Goal: Task Accomplishment & Management: Manage account settings

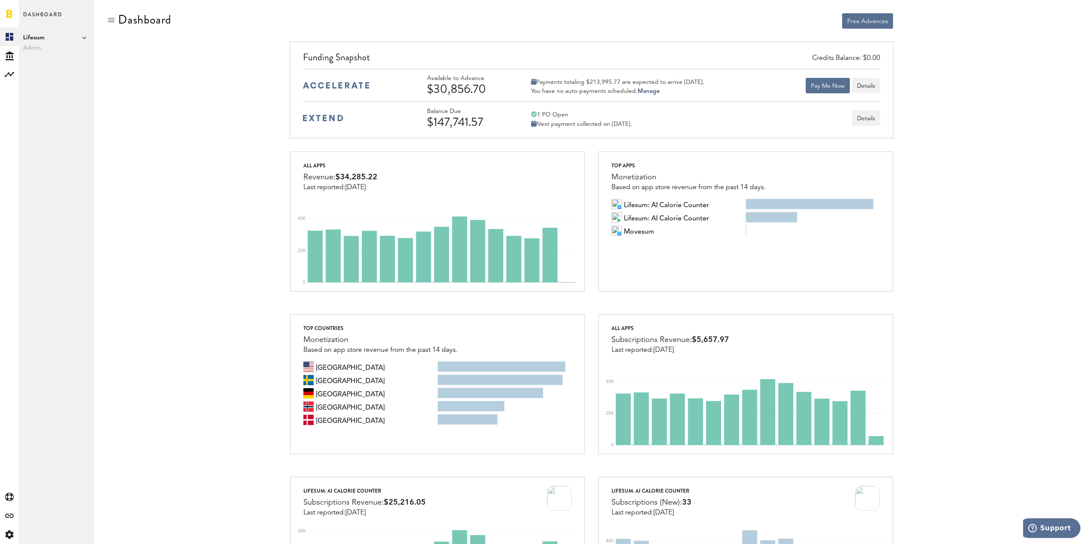
click at [28, 50] on span "Admin" at bounding box center [56, 48] width 67 height 10
click at [31, 48] on span "Admin" at bounding box center [56, 48] width 67 height 10
click at [61, 34] on span "Lifesum" at bounding box center [56, 38] width 67 height 10
click at [104, 13] on div "Free Advances" at bounding box center [591, 32] width 995 height 38
click at [107, 17] on div at bounding box center [111, 20] width 9 height 9
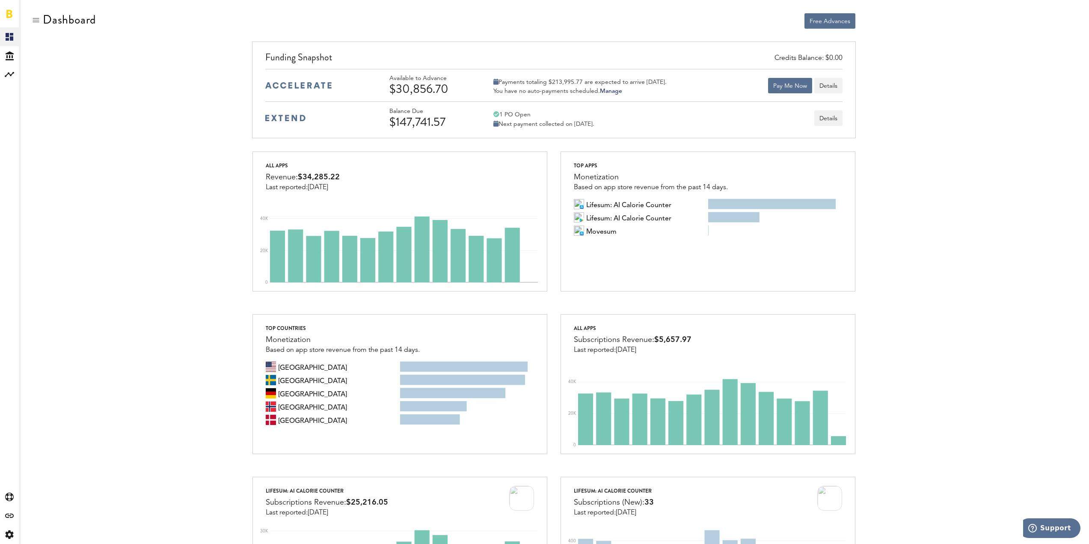
click at [27, 23] on span "Dashboard" at bounding box center [29, 18] width 8 height 18
click at [39, 21] on div at bounding box center [36, 20] width 9 height 9
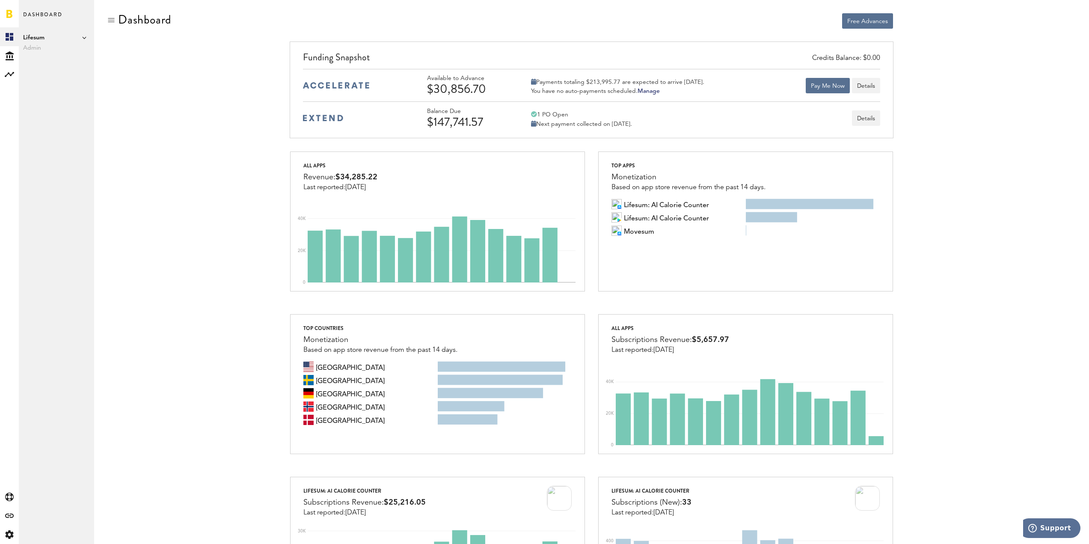
click at [111, 19] on div at bounding box center [111, 20] width 9 height 9
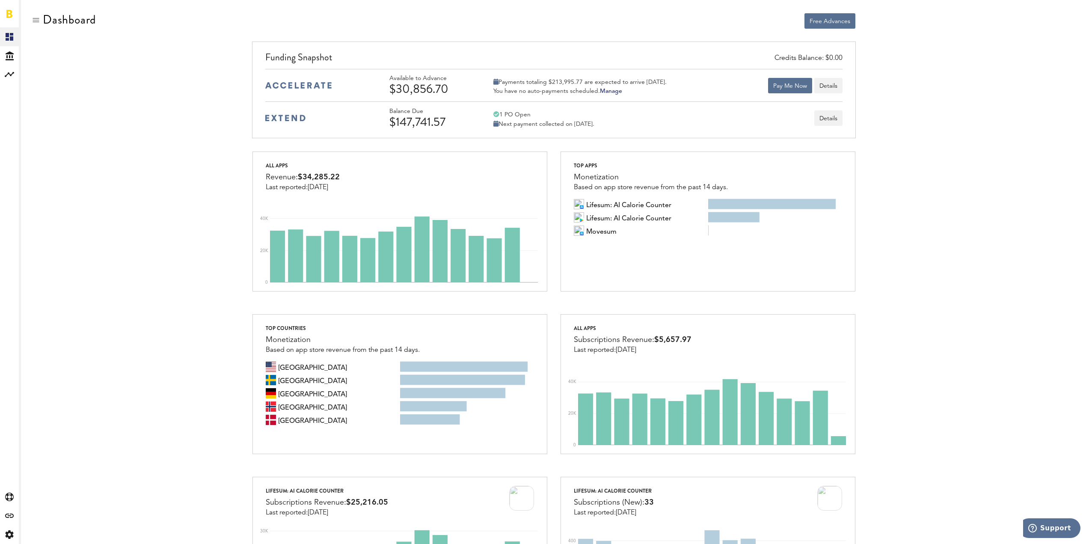
click at [36, 20] on div at bounding box center [36, 20] width 9 height 9
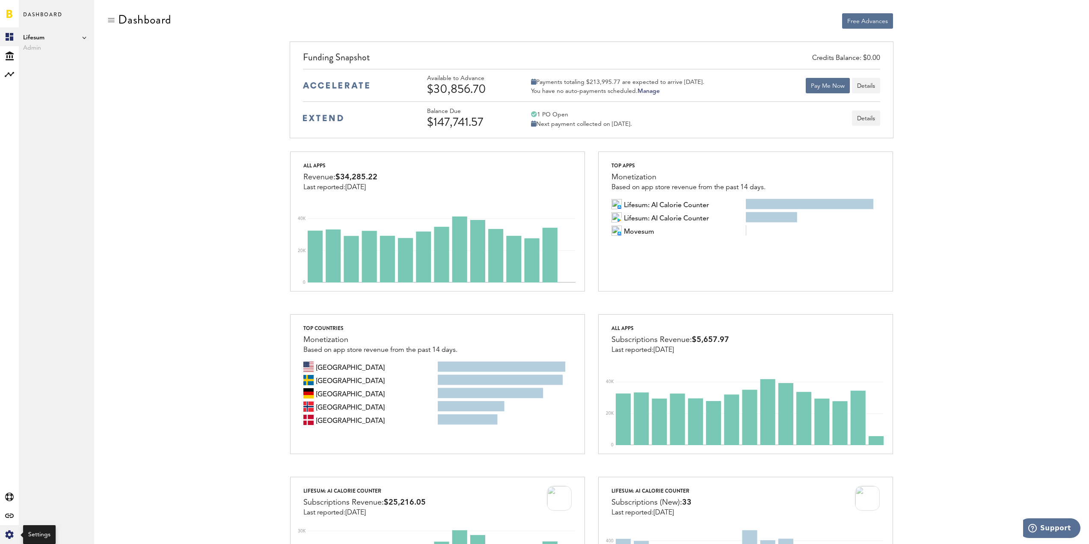
click at [4, 538] on div "Created with Sketch." at bounding box center [9, 534] width 19 height 19
click at [43, 111] on link "Manage Users" at bounding box center [56, 112] width 75 height 19
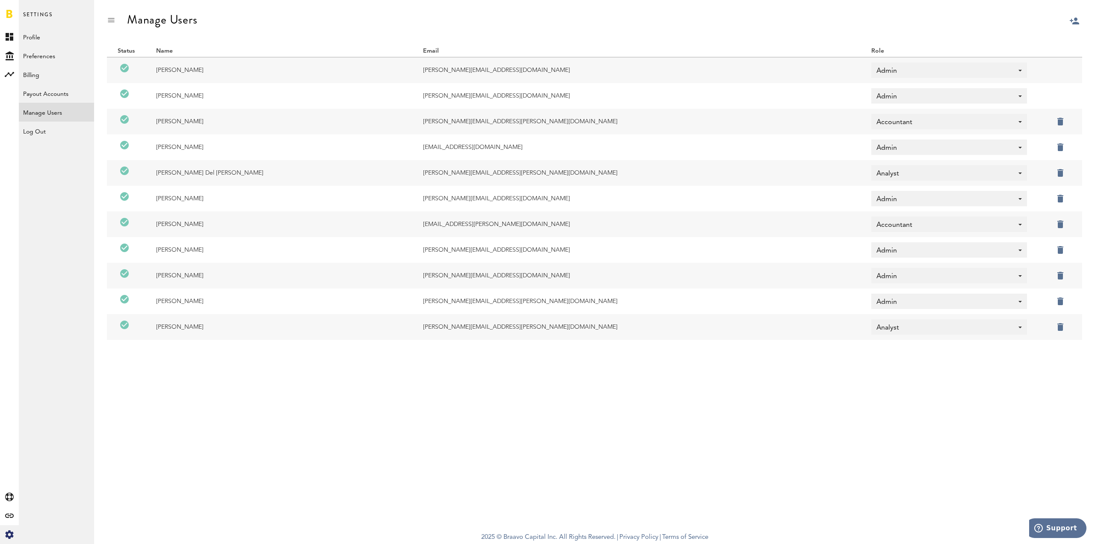
click at [1072, 146] on label at bounding box center [1072, 146] width 0 height 0
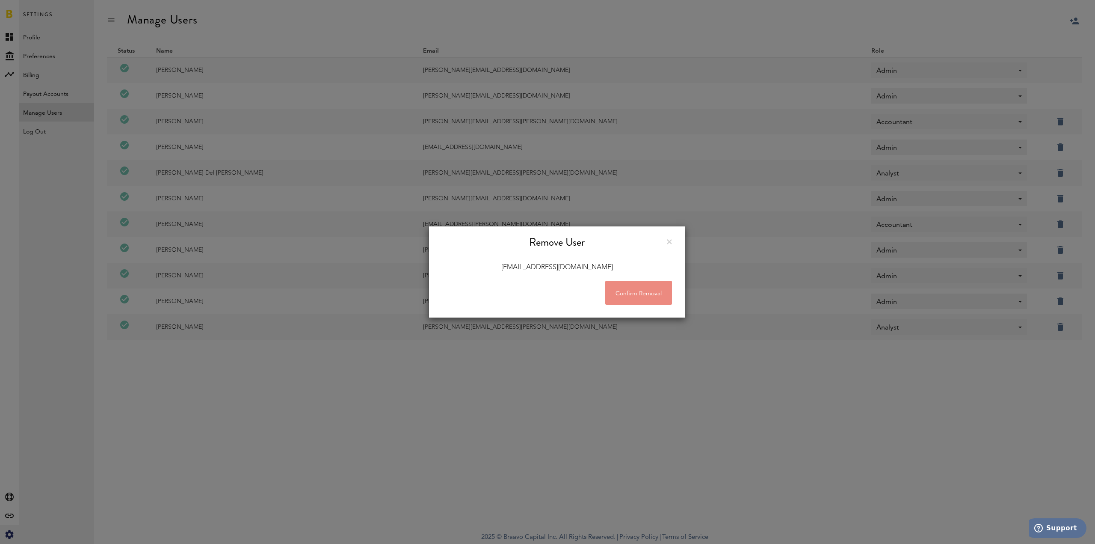
click at [622, 293] on button "Confirm Removal" at bounding box center [638, 293] width 67 height 24
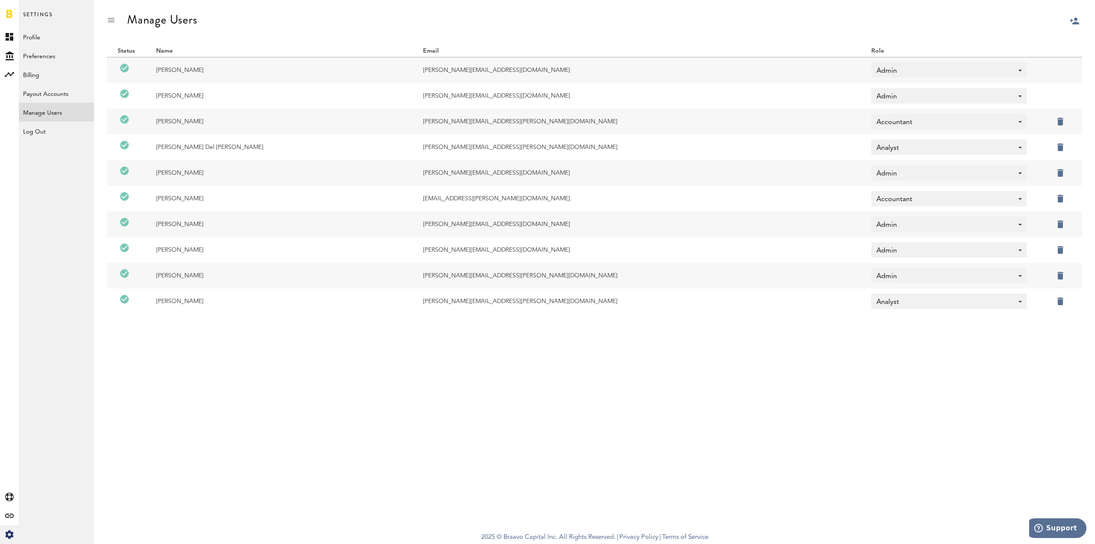
click at [1072, 249] on label at bounding box center [1072, 249] width 0 height 0
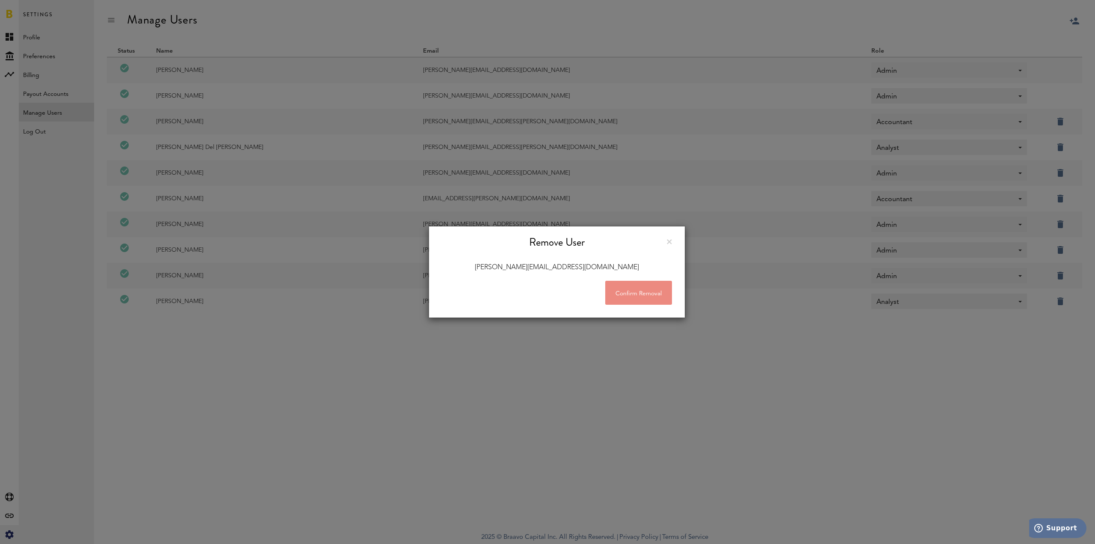
click at [645, 294] on button "Confirm Removal" at bounding box center [638, 293] width 67 height 24
